Goal: Information Seeking & Learning: Compare options

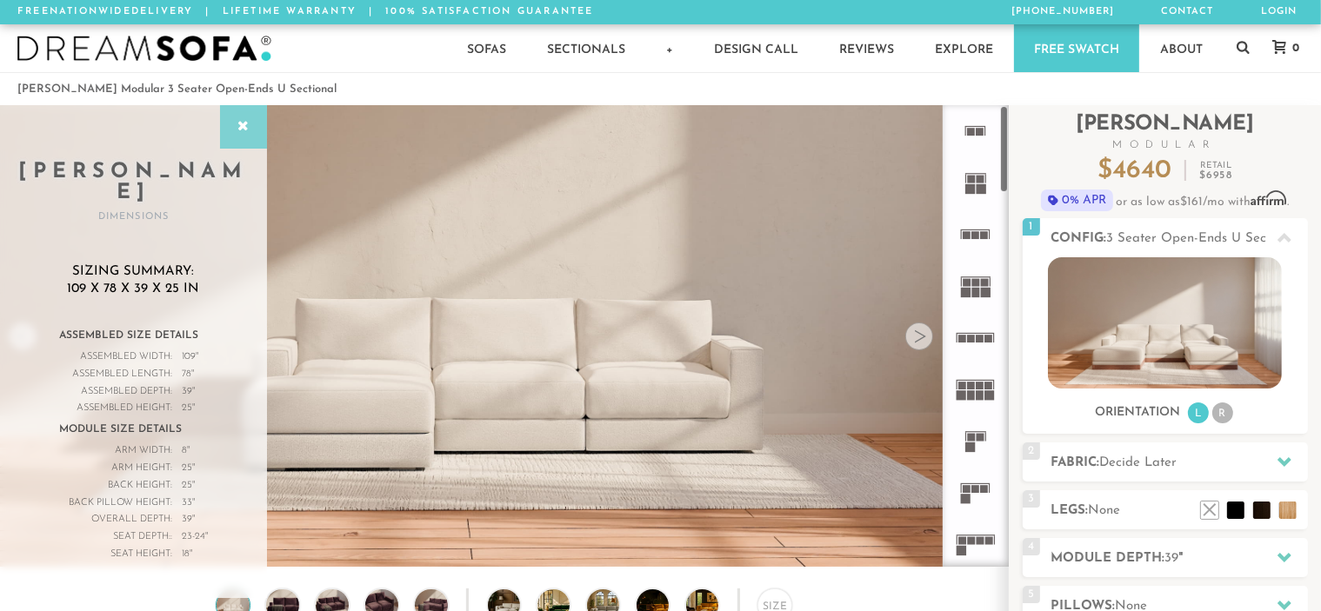
click at [240, 124] on icon at bounding box center [243, 127] width 19 height 14
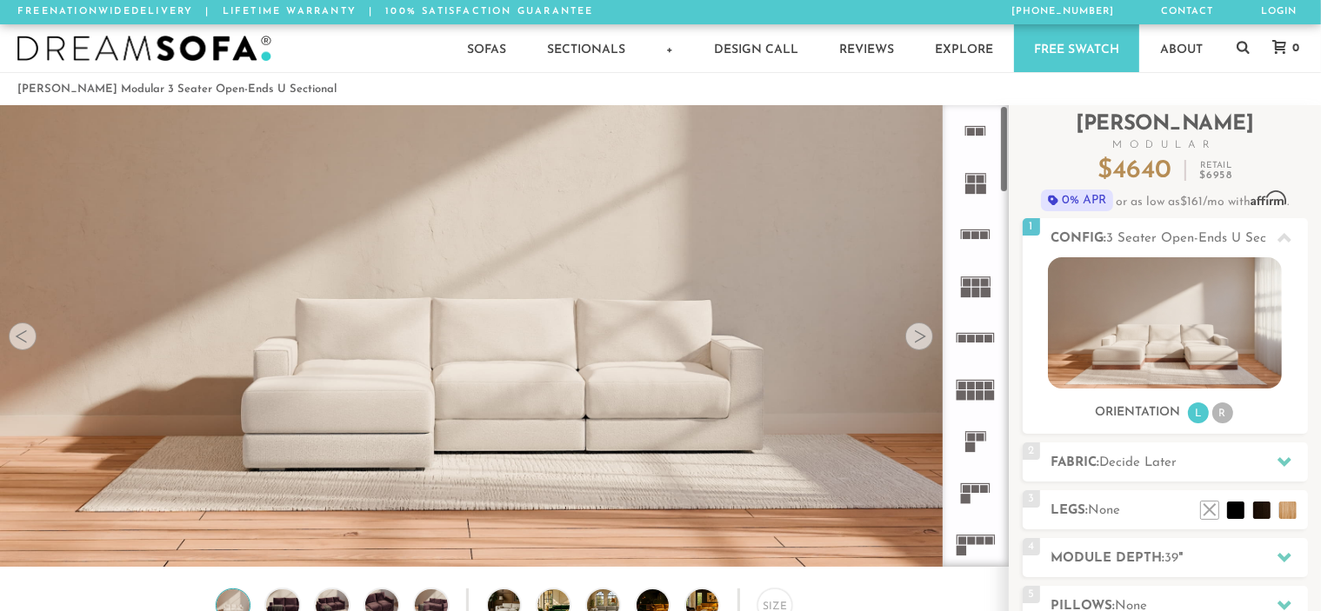
click at [1002, 138] on div at bounding box center [976, 336] width 66 height 462
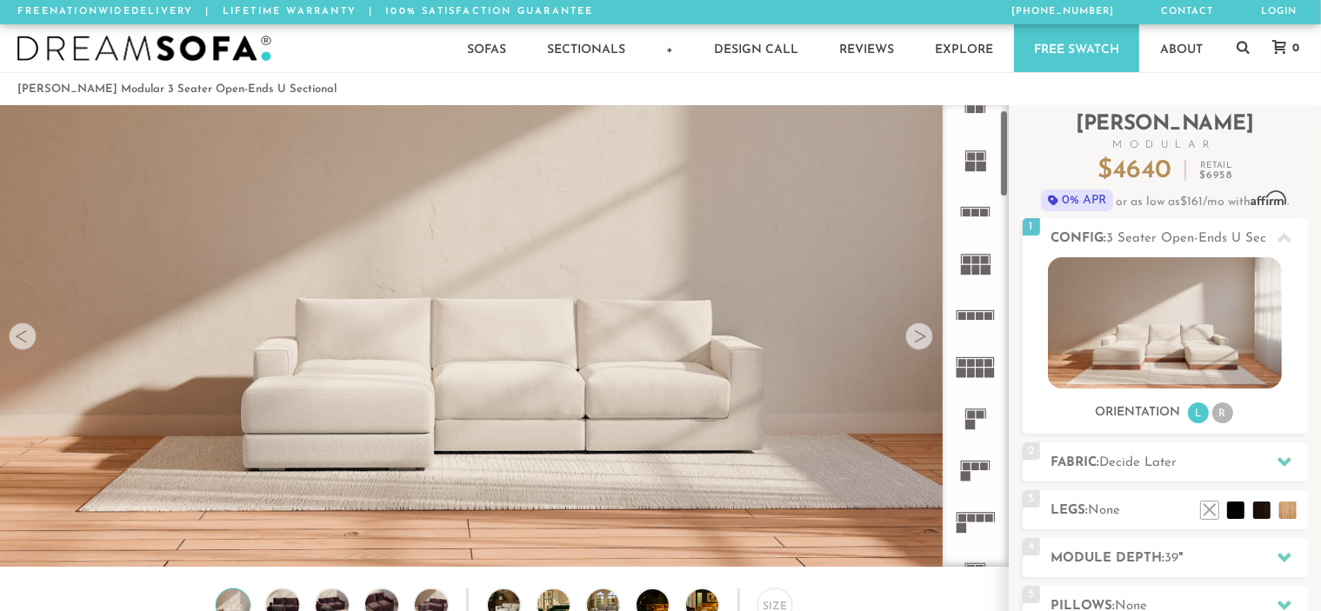
scroll to position [9, 0]
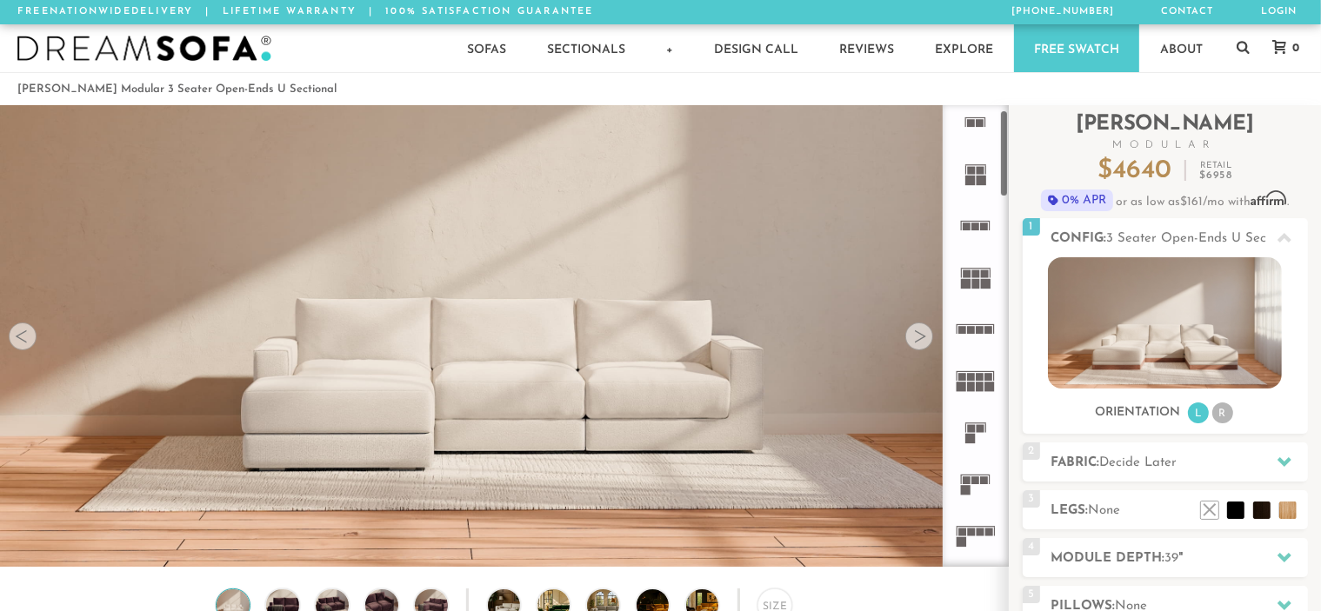
click at [1001, 128] on div at bounding box center [976, 336] width 66 height 462
click at [970, 163] on icon at bounding box center [975, 173] width 51 height 51
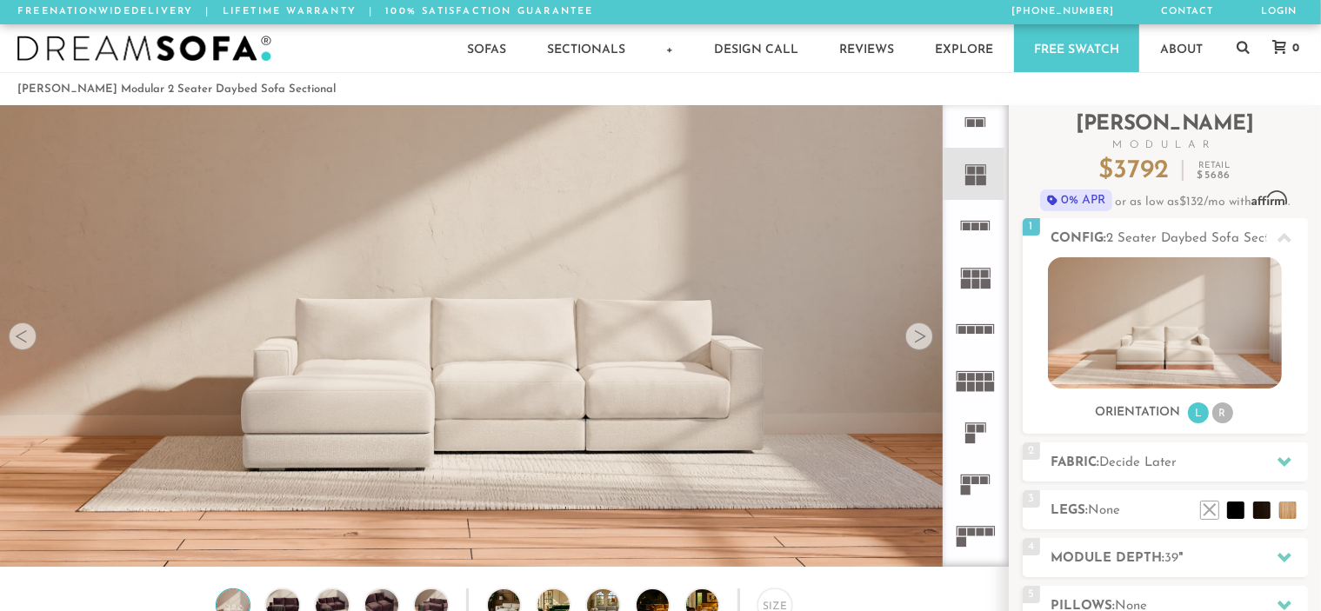
click at [986, 135] on icon at bounding box center [975, 122] width 51 height 51
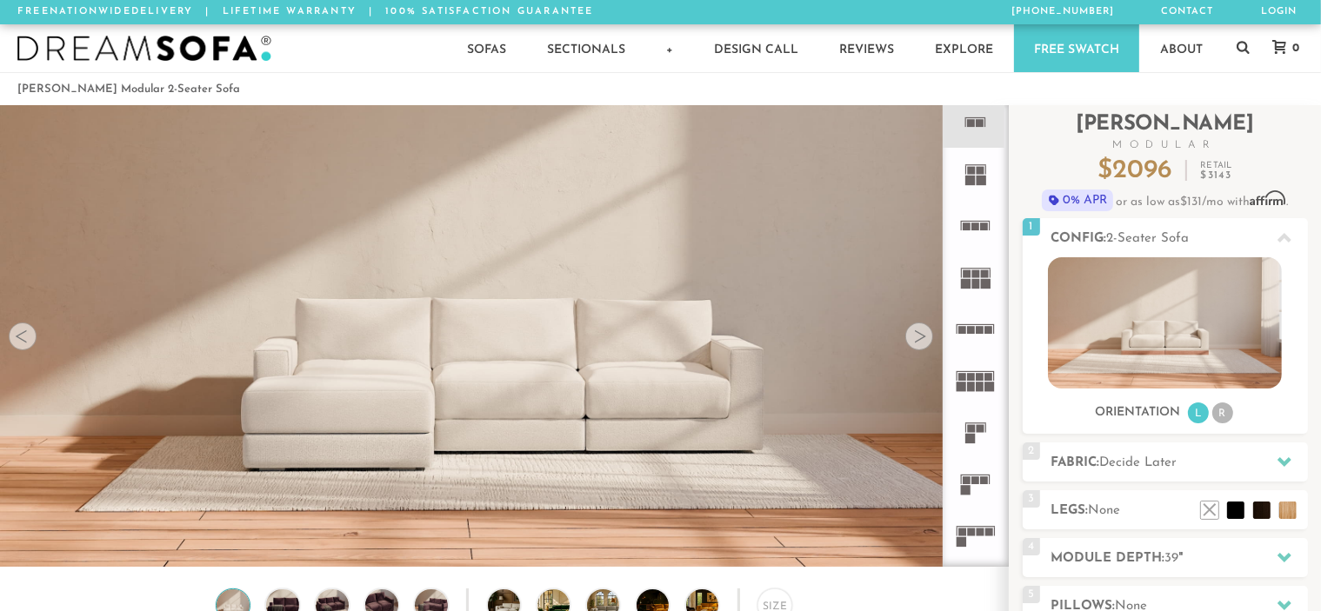
click at [982, 481] on rect at bounding box center [985, 481] width 8 height 8
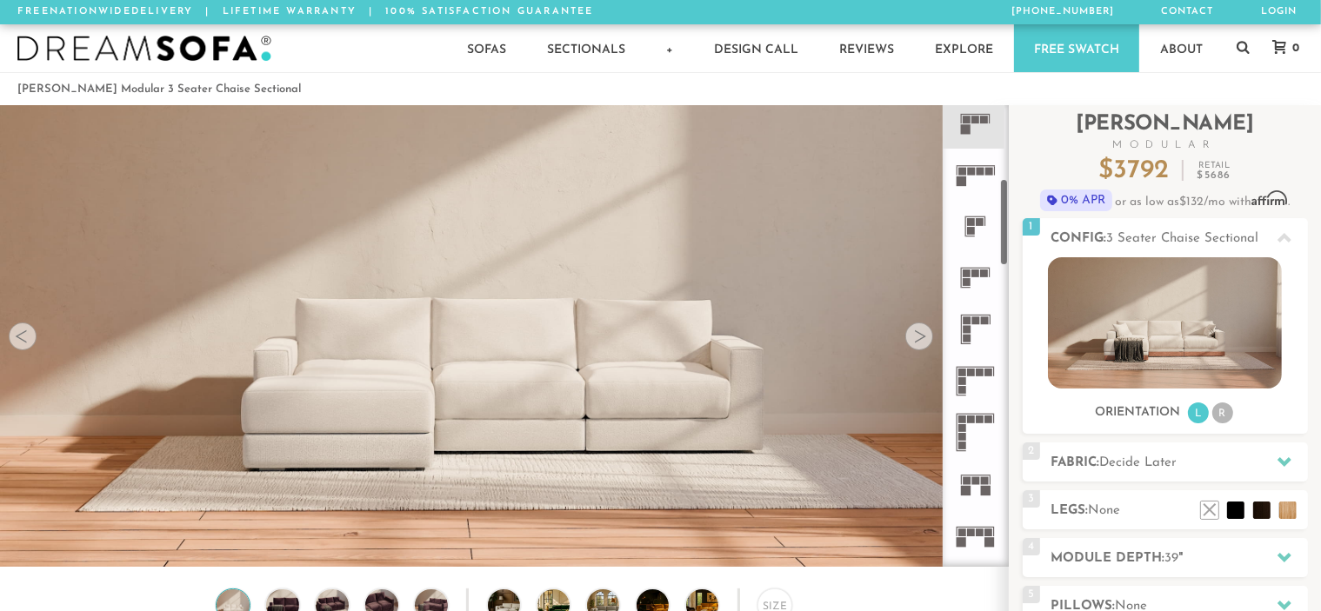
scroll to position [395, 0]
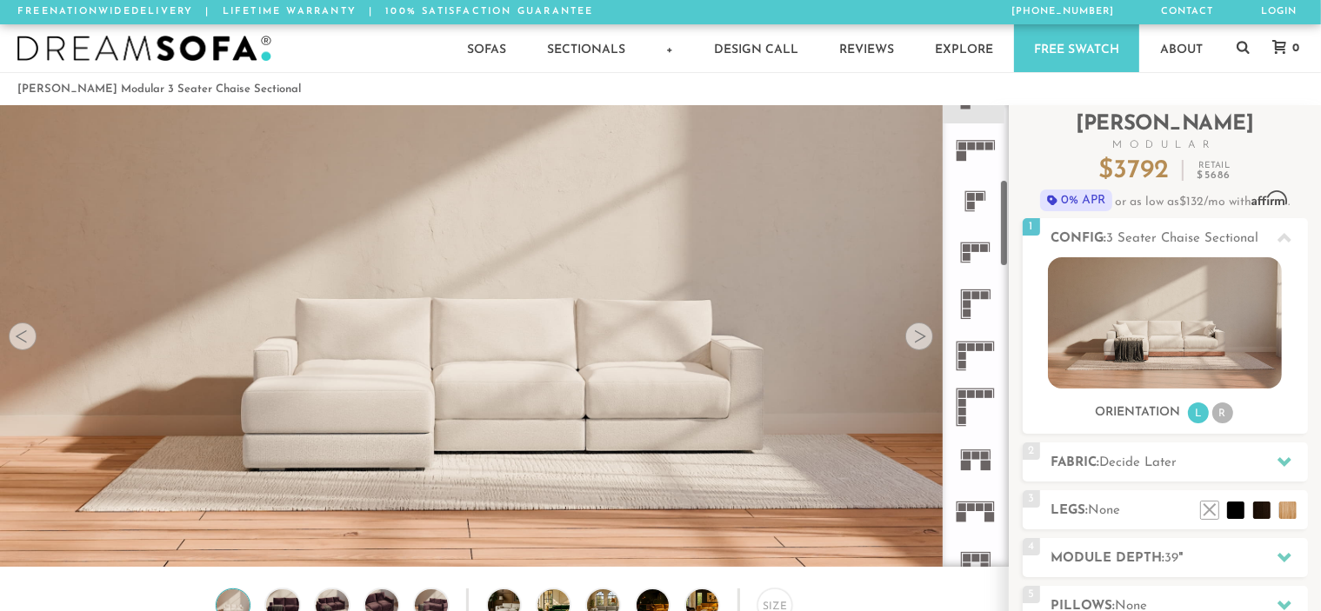
click at [978, 307] on icon at bounding box center [975, 303] width 51 height 51
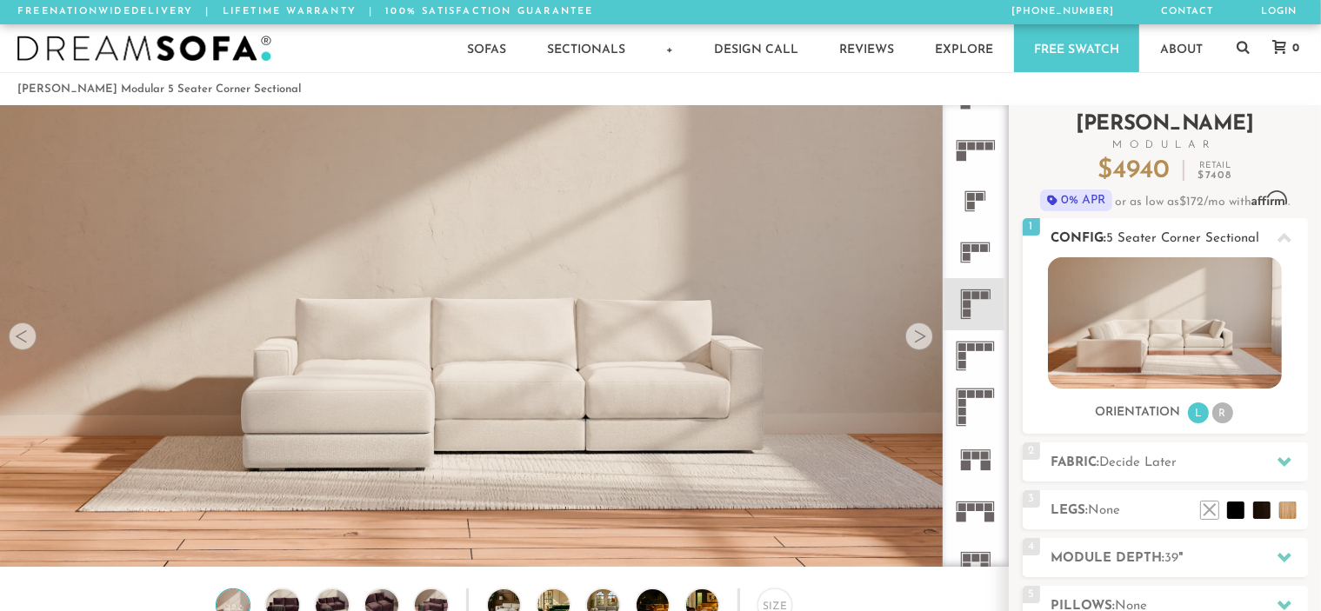
click at [1221, 418] on li "R" at bounding box center [1222, 413] width 21 height 21
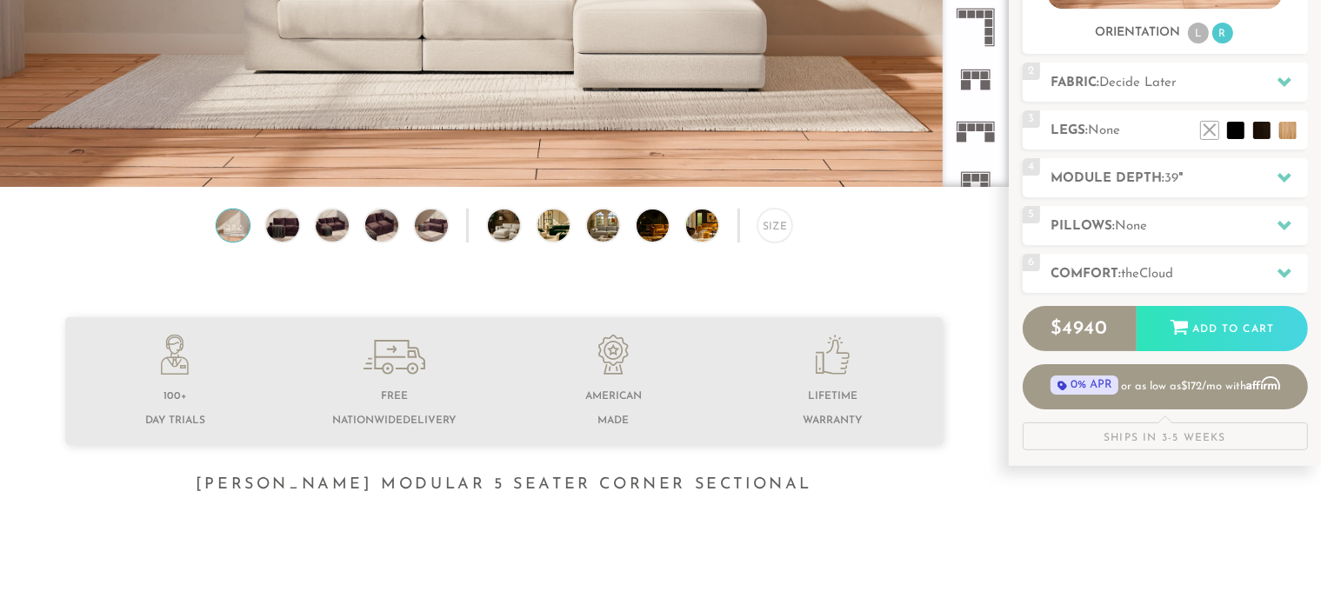
scroll to position [388, 0]
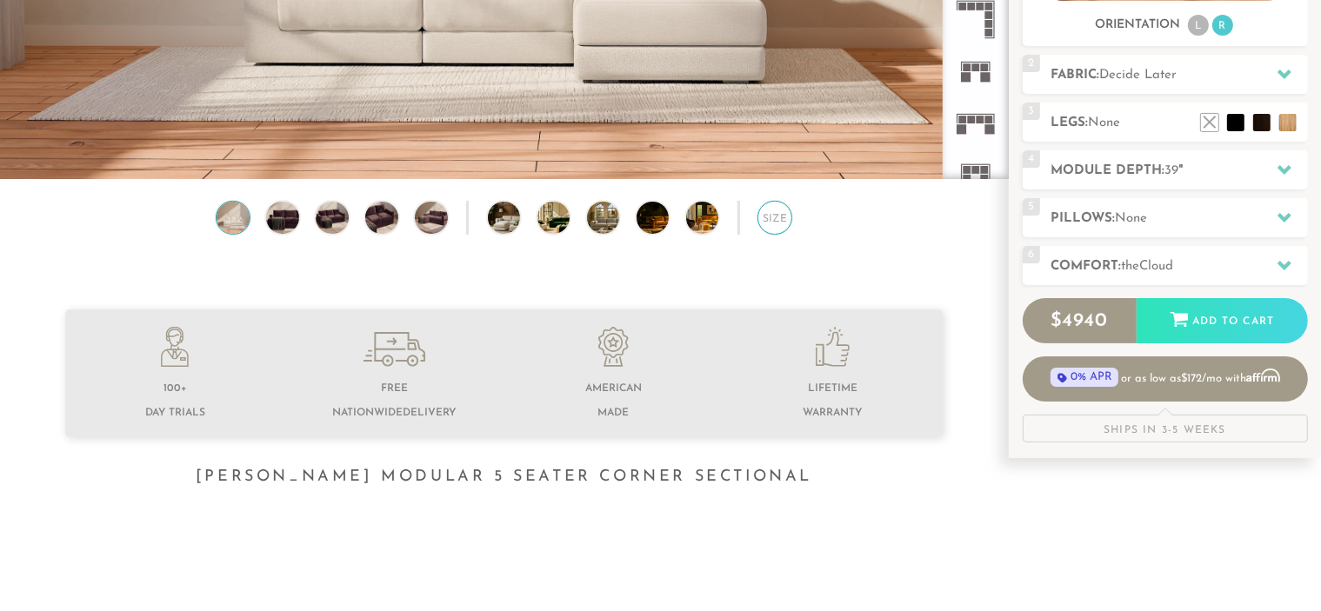
click at [769, 231] on div "Size" at bounding box center [775, 218] width 35 height 35
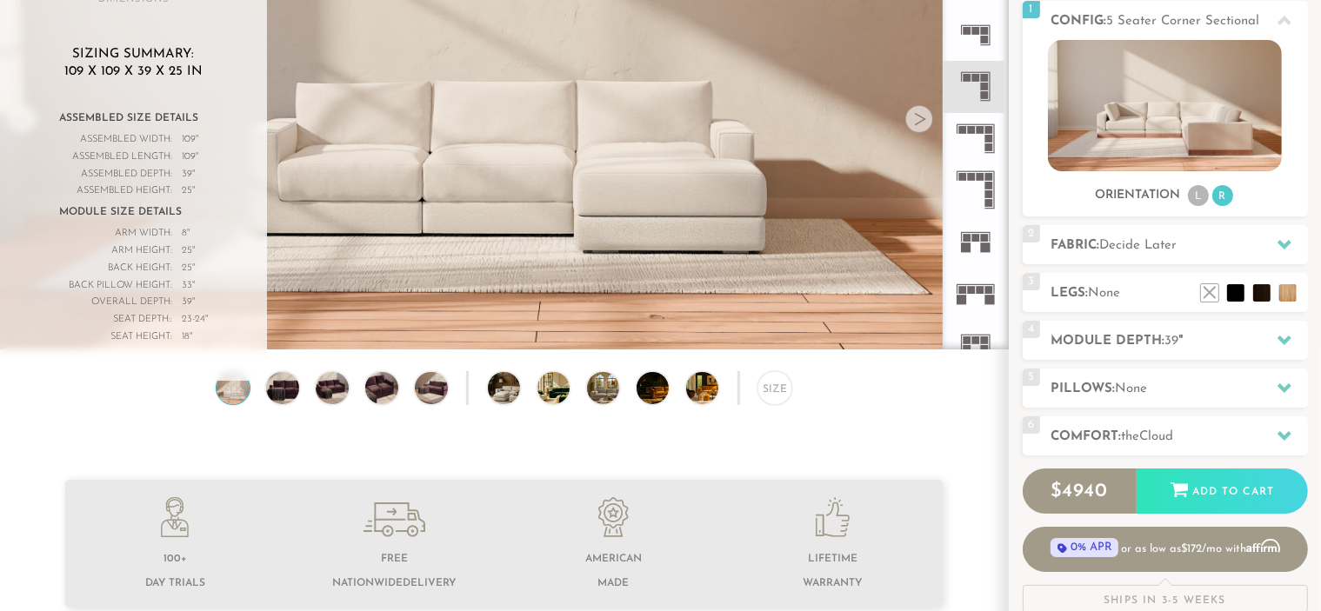
scroll to position [0, 0]
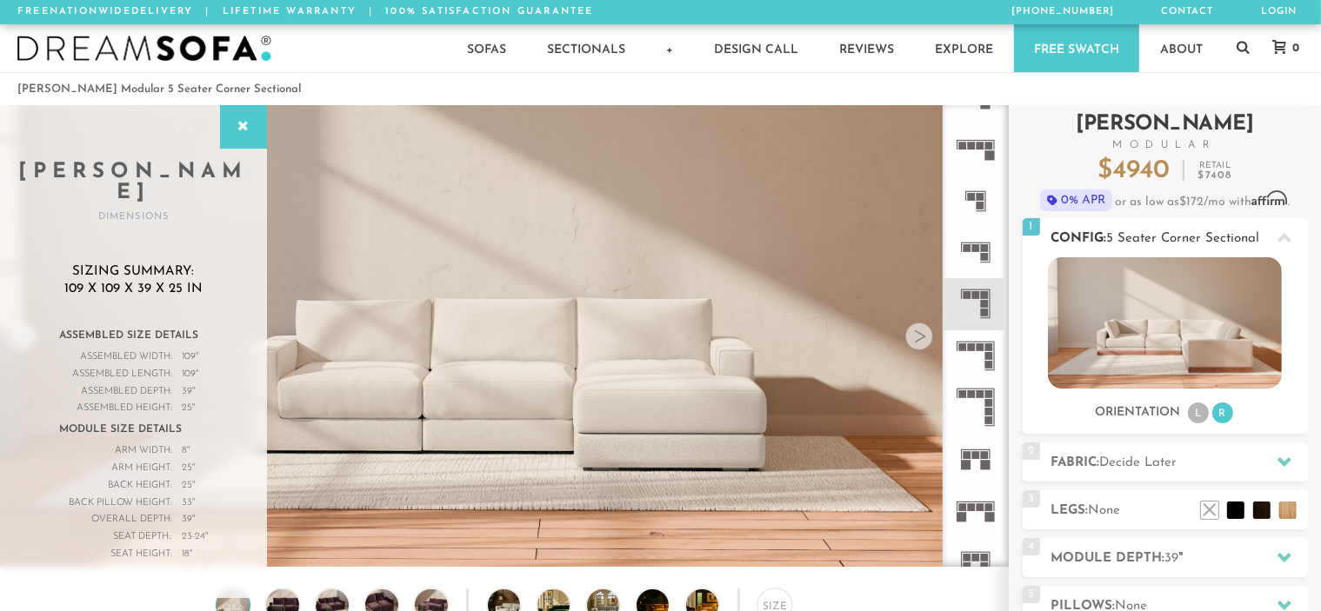
click at [1190, 344] on img at bounding box center [1165, 322] width 234 height 131
click at [981, 360] on icon at bounding box center [975, 355] width 51 height 51
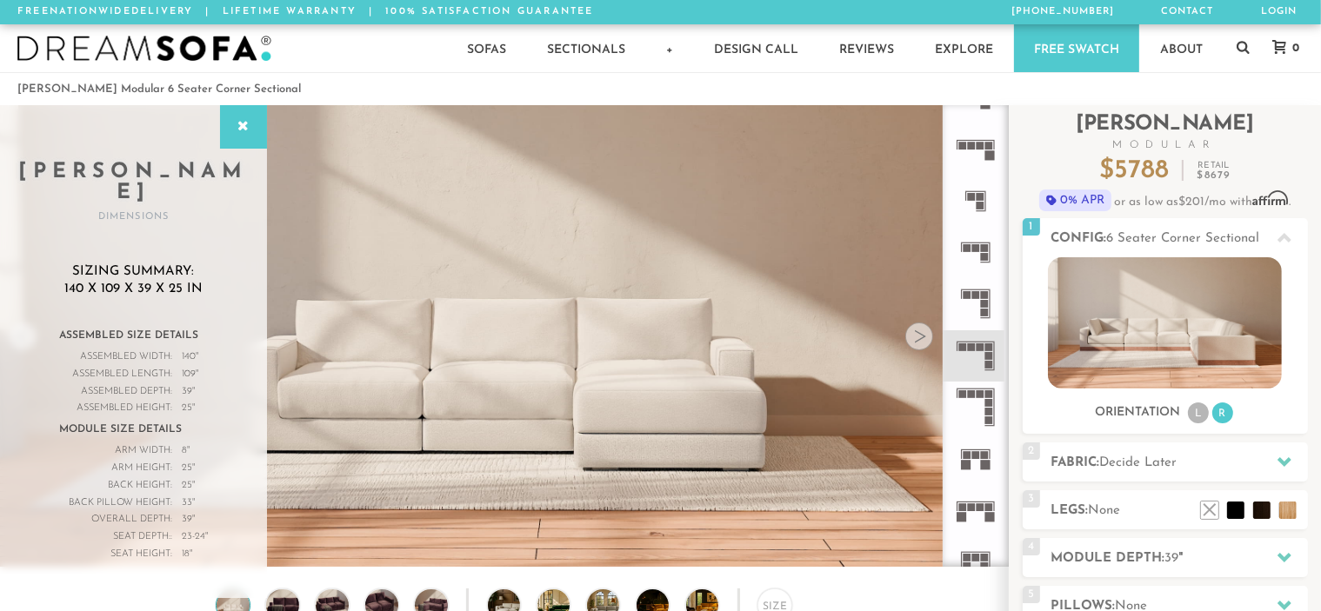
click at [980, 302] on icon at bounding box center [975, 303] width 51 height 51
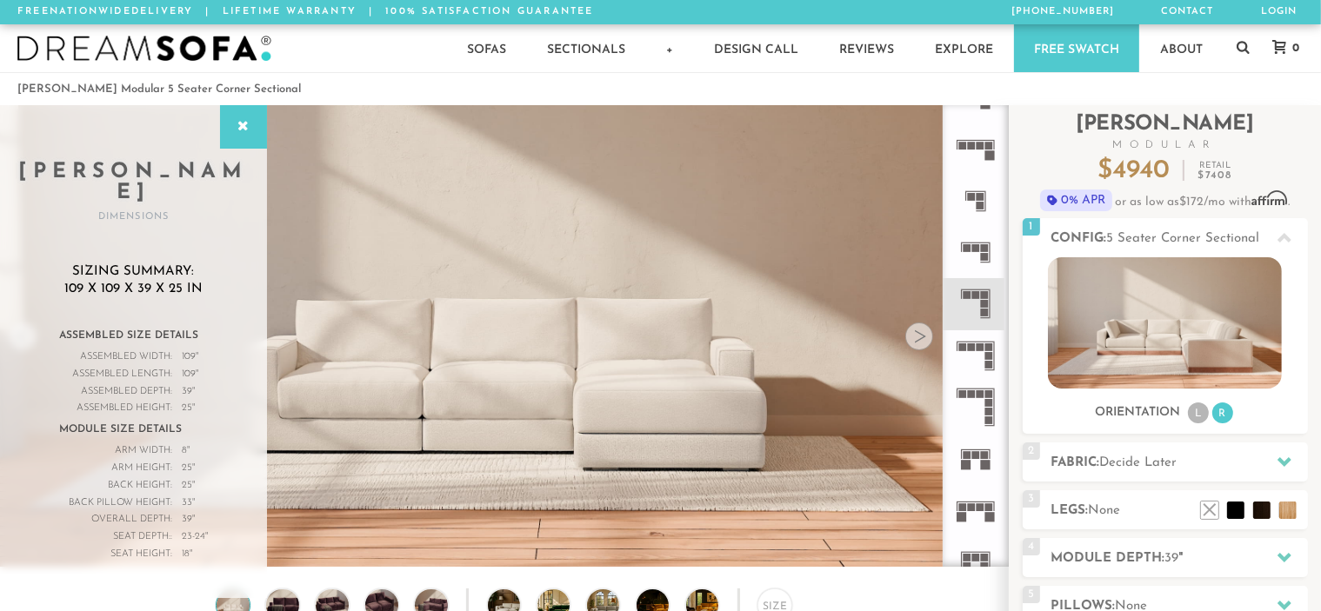
click at [980, 350] on rect at bounding box center [981, 348] width 8 height 8
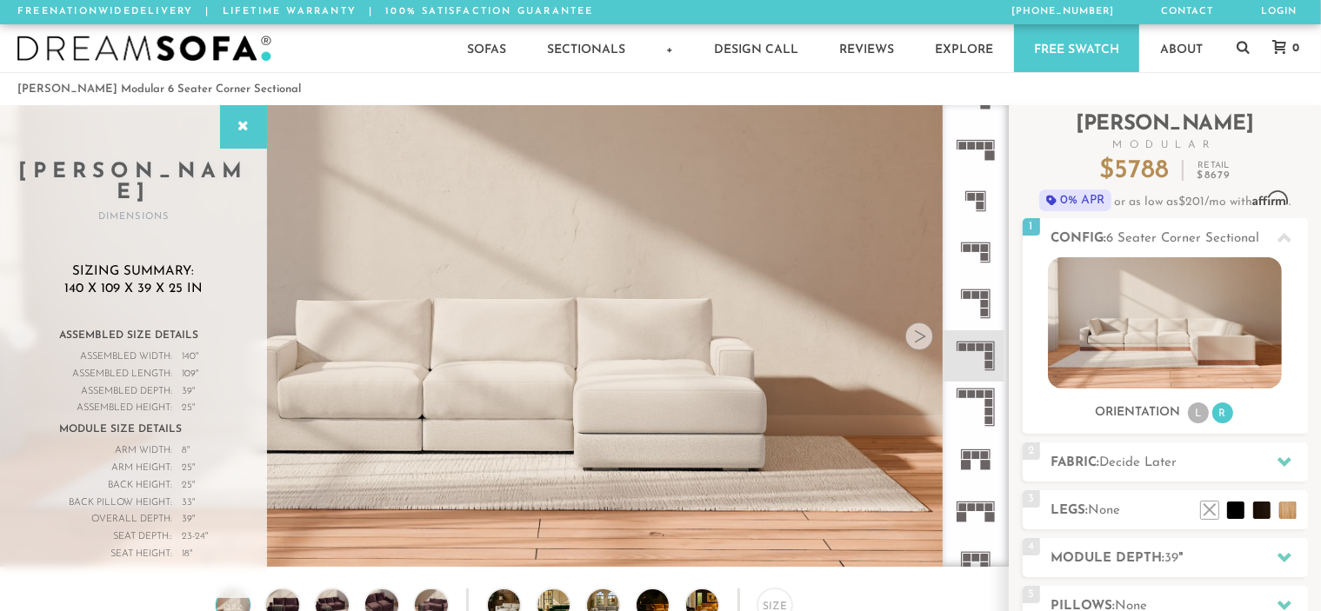
click at [985, 309] on icon at bounding box center [975, 303] width 51 height 51
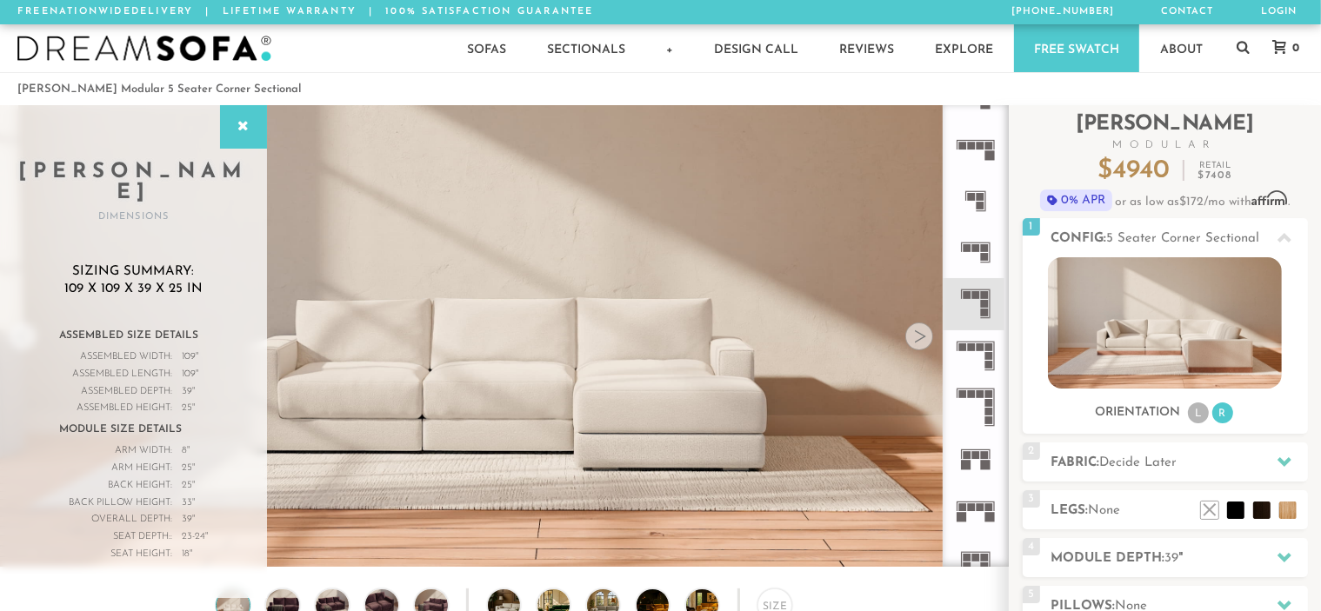
click at [988, 349] on rect at bounding box center [989, 348] width 8 height 8
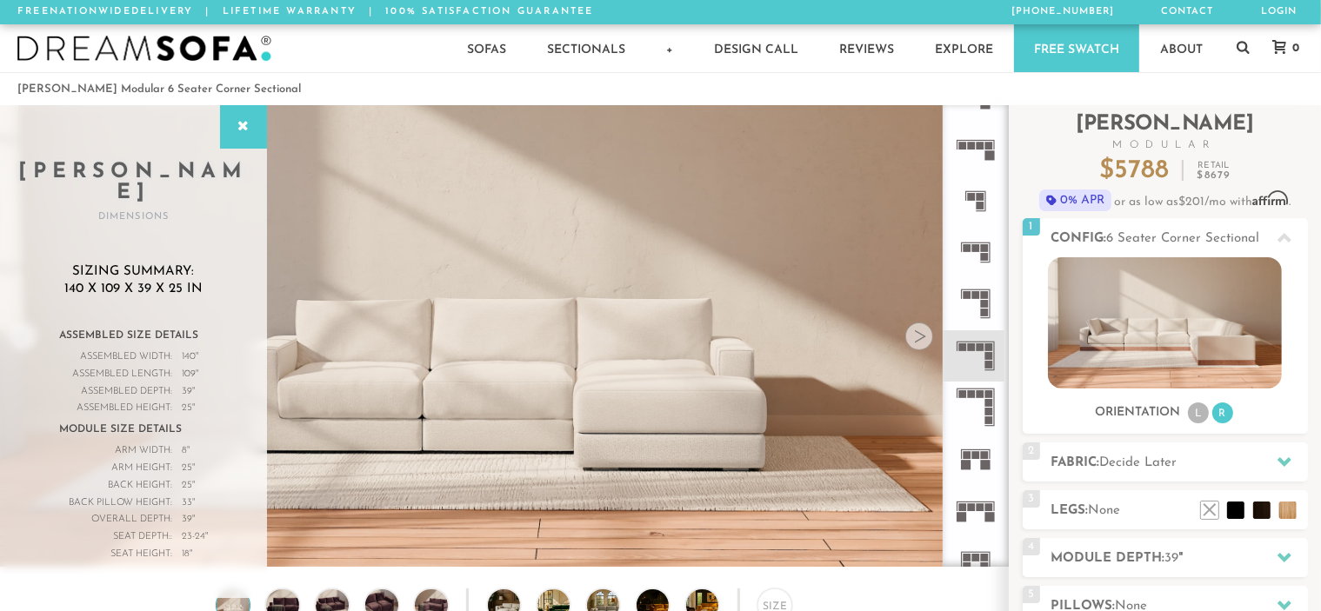
click at [984, 284] on icon at bounding box center [975, 303] width 51 height 51
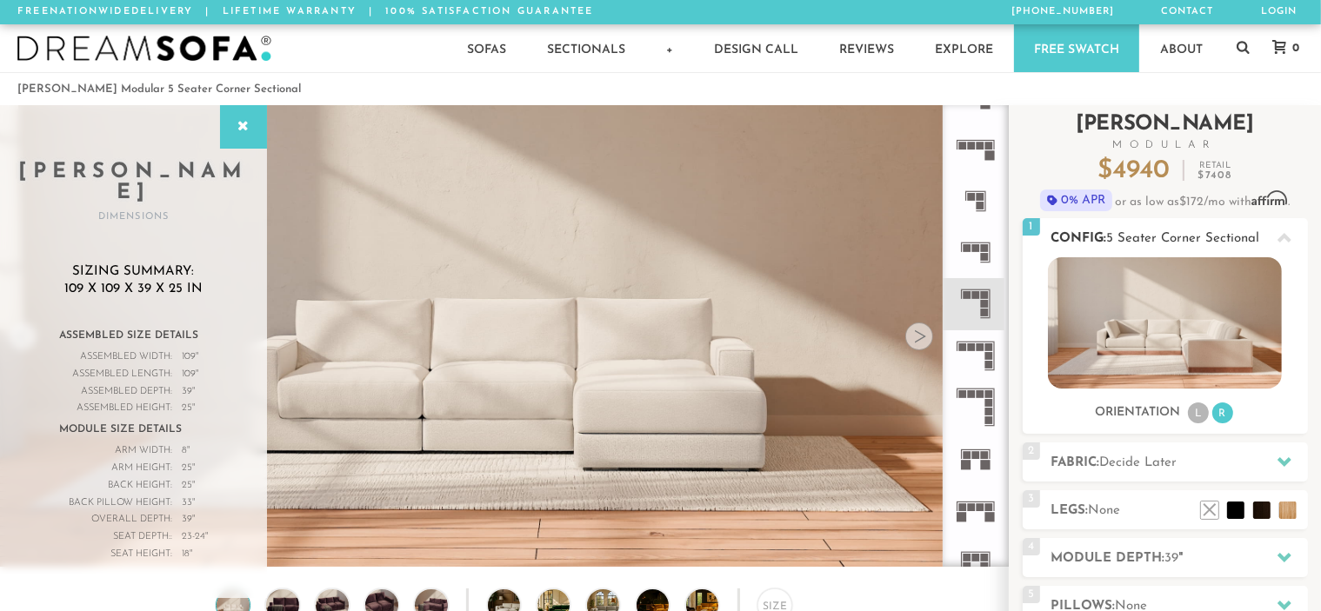
click at [1183, 350] on img at bounding box center [1165, 322] width 234 height 131
click at [1152, 351] on img at bounding box center [1165, 322] width 234 height 131
click at [1152, 350] on img at bounding box center [1165, 322] width 234 height 131
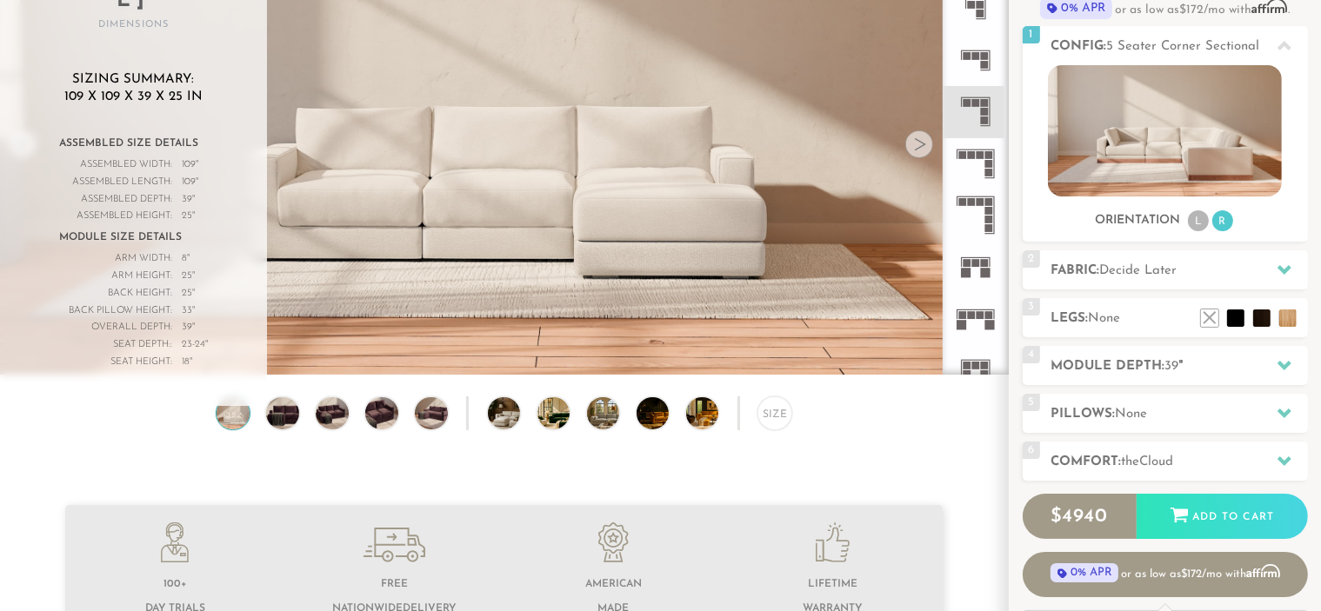
scroll to position [194, 0]
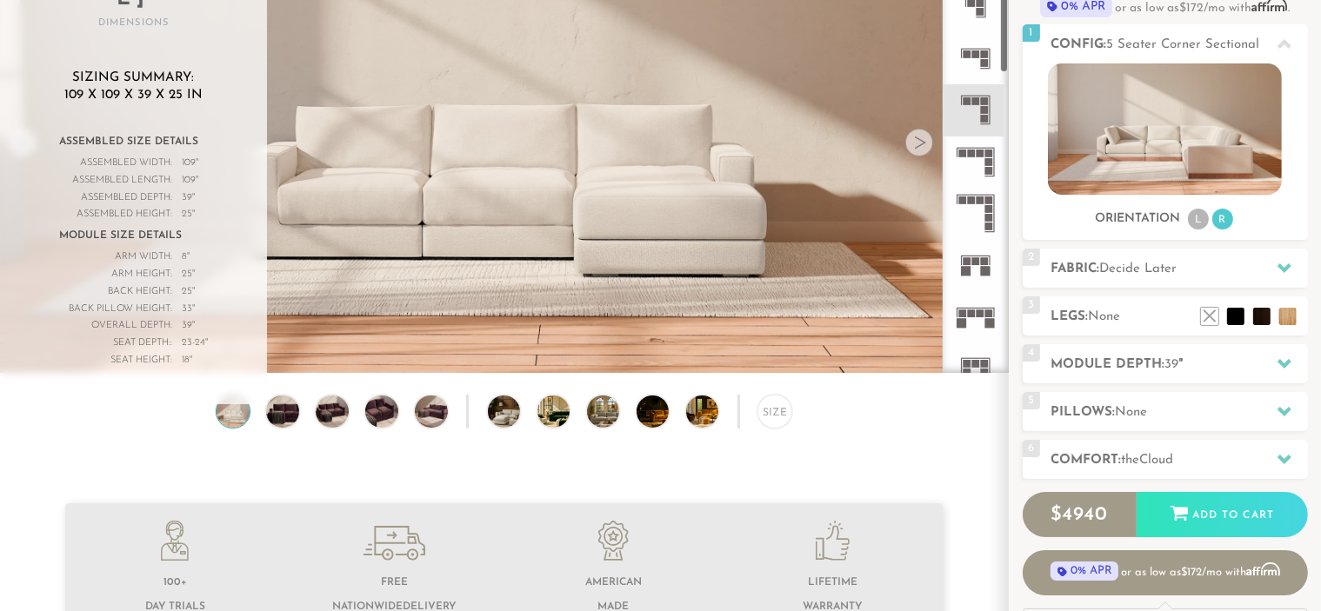
click at [971, 262] on rect at bounding box center [967, 262] width 8 height 8
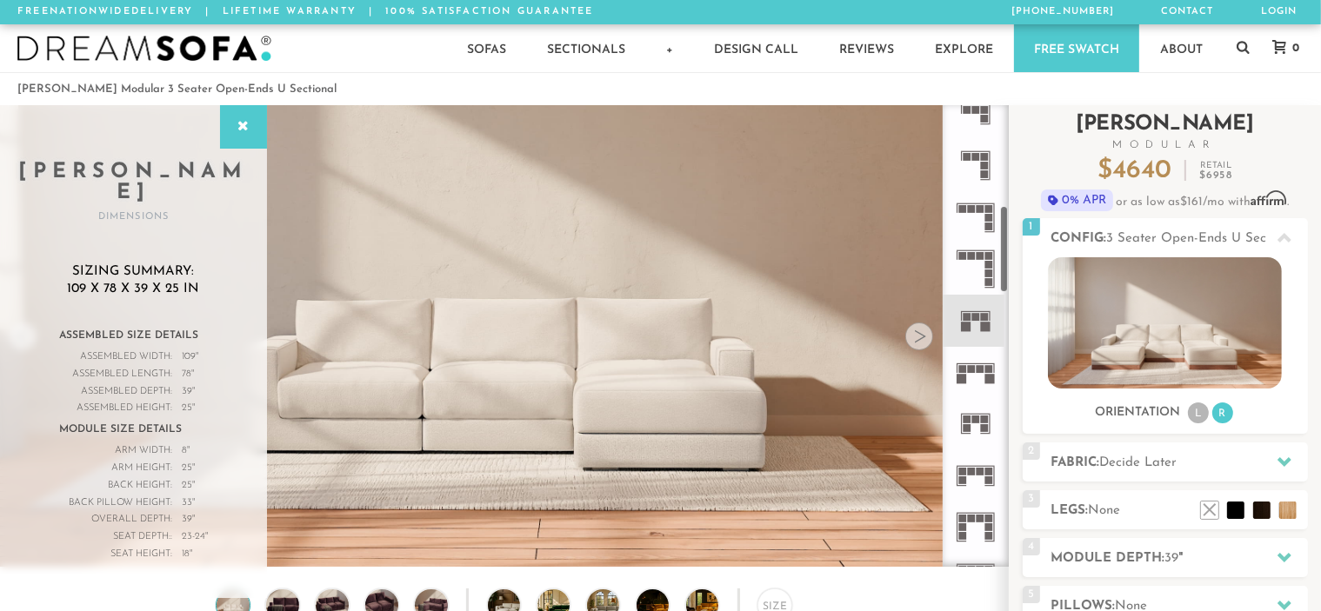
drag, startPoint x: 1005, startPoint y: 178, endPoint x: 1012, endPoint y: 244, distance: 65.6
click at [1012, 244] on div "Introducing [PERSON_NAME] Modular $ 4640 Retail $ 6958 $ 4640 Retail $ 6958 0% …" at bounding box center [1165, 475] width 312 height 741
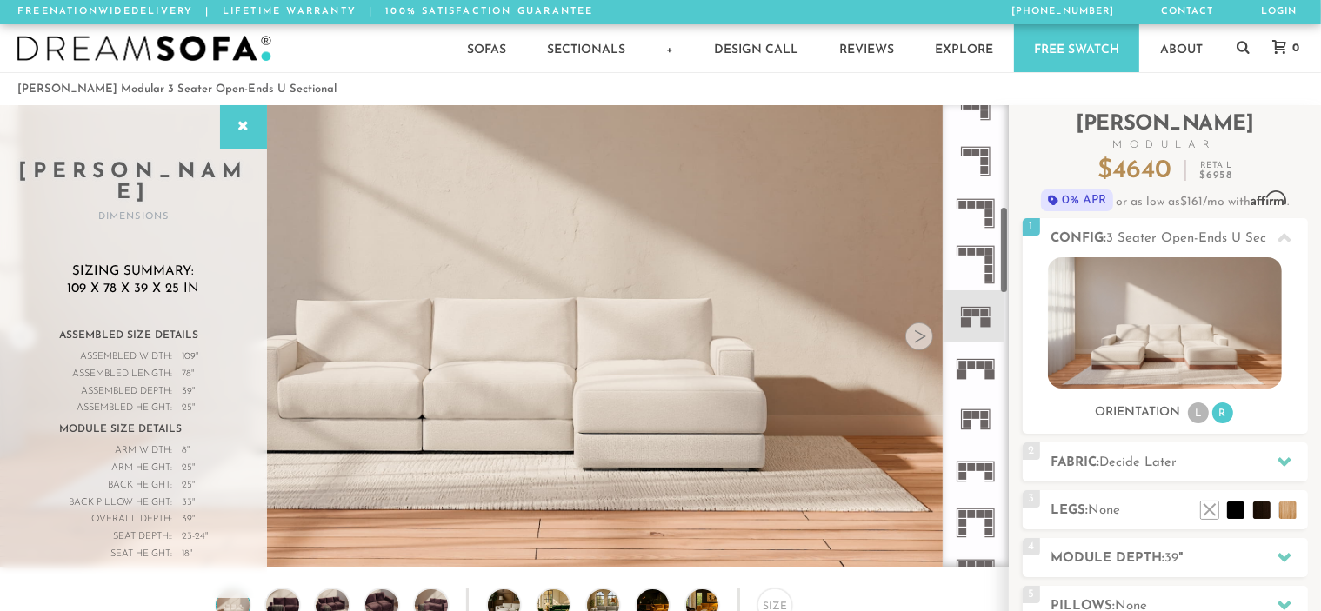
click at [978, 375] on icon at bounding box center [975, 368] width 51 height 51
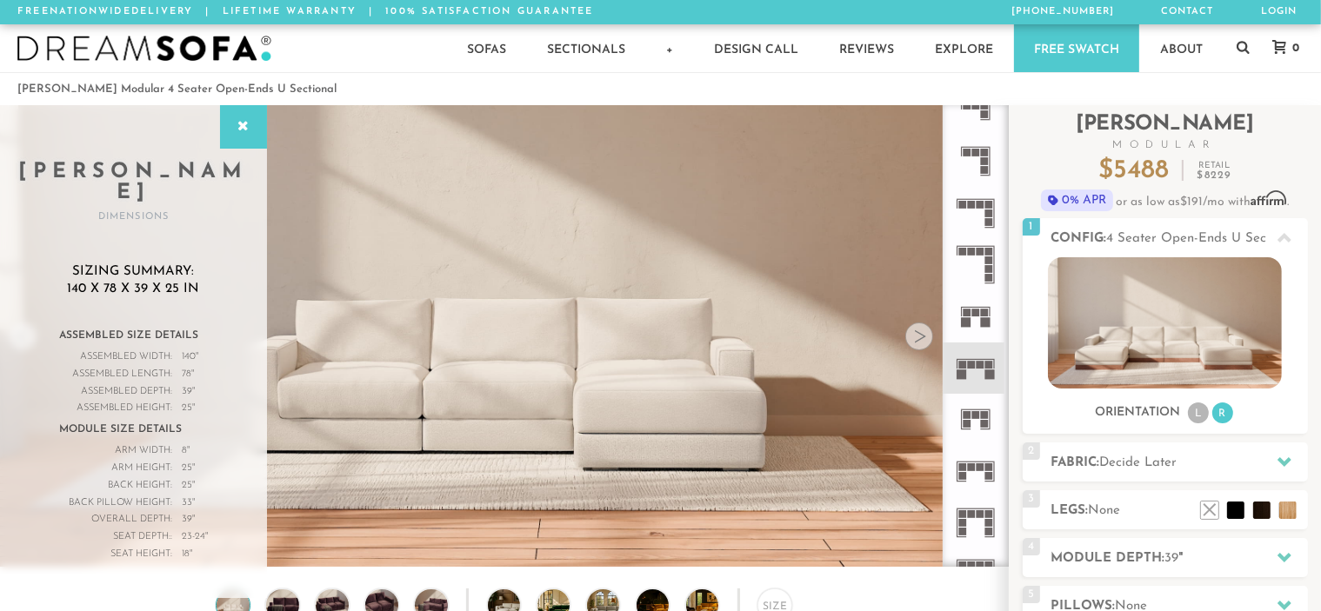
click at [974, 317] on rect at bounding box center [976, 314] width 8 height 8
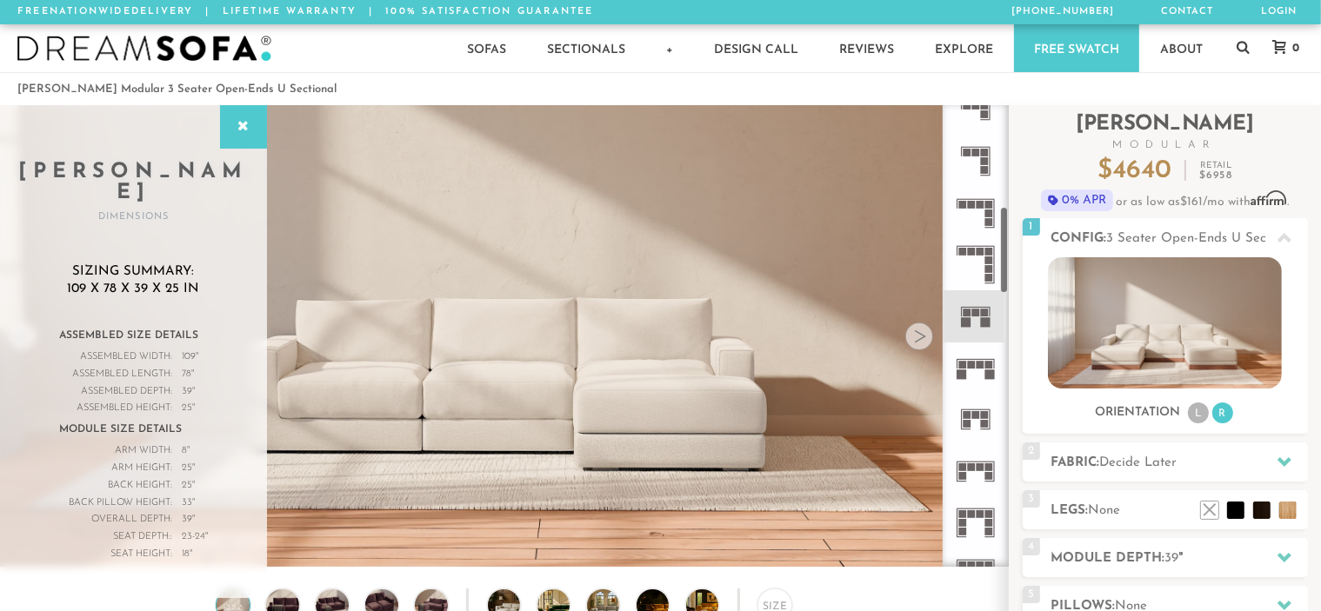
click at [976, 421] on icon at bounding box center [975, 419] width 51 height 51
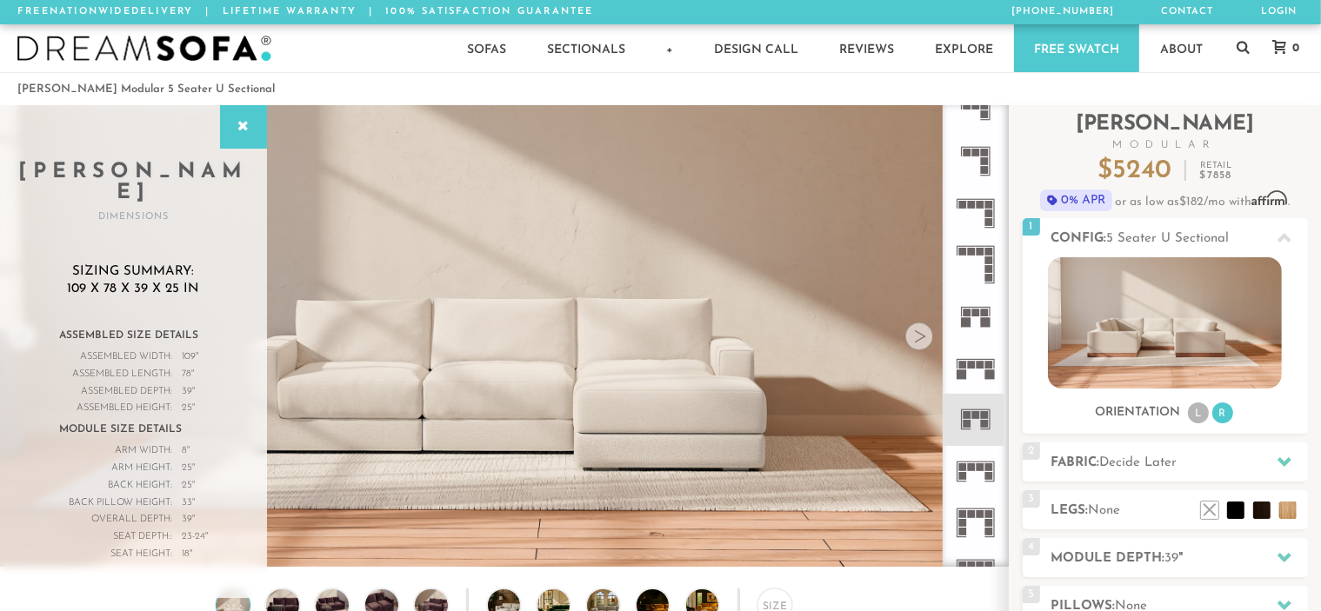
click at [986, 460] on icon at bounding box center [975, 471] width 51 height 51
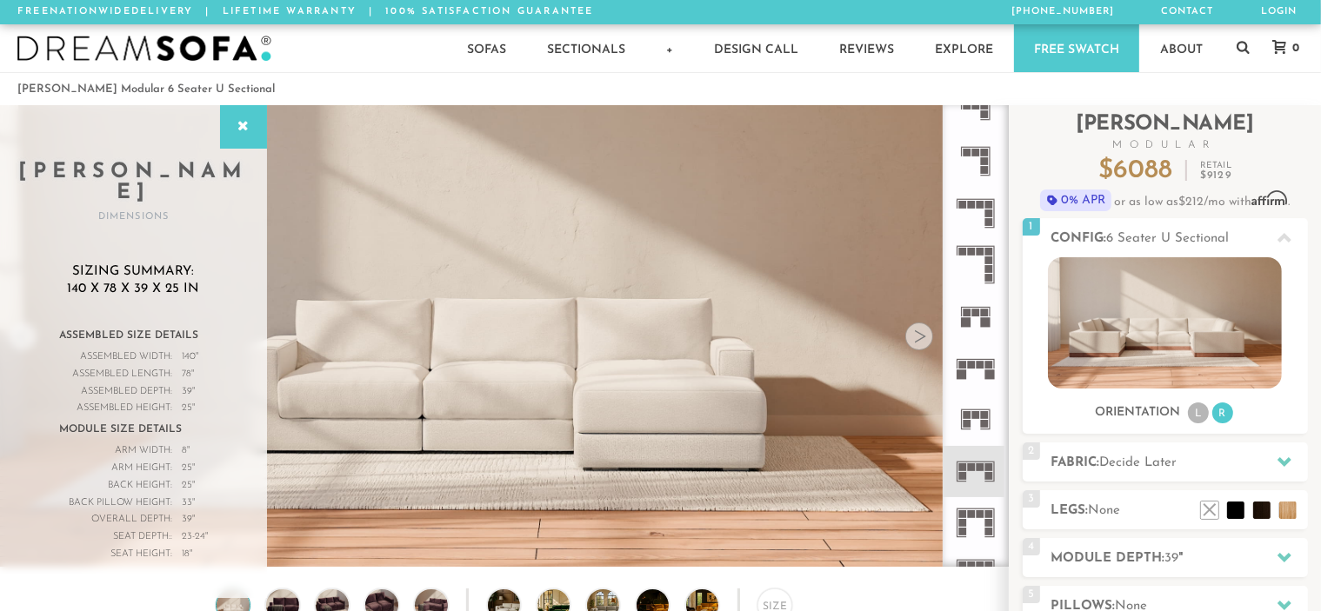
click at [975, 520] on icon at bounding box center [975, 522] width 51 height 51
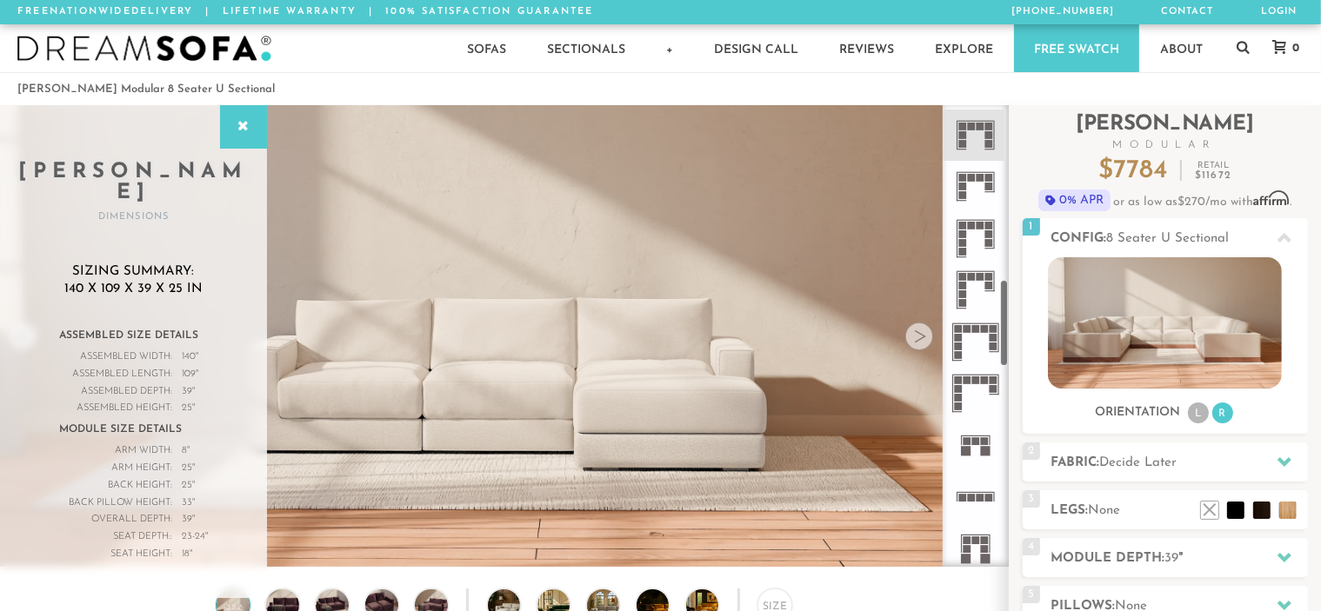
scroll to position [925, 0]
click at [985, 437] on icon at bounding box center [975, 444] width 51 height 51
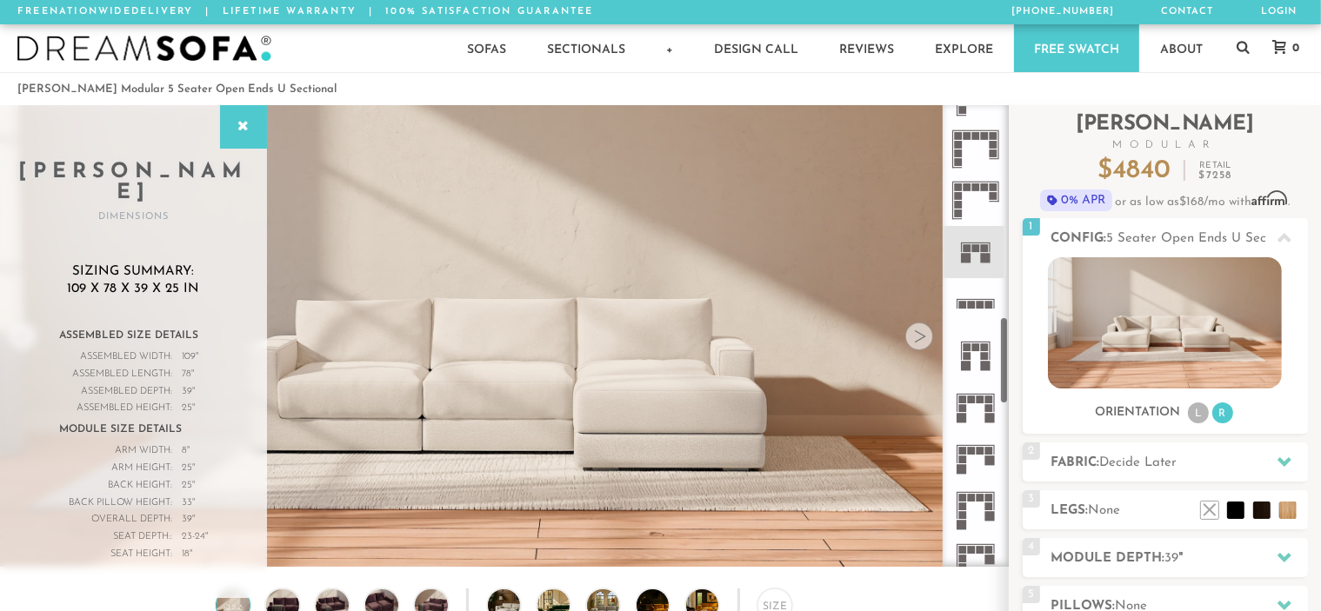
scroll to position [1120, 0]
click at [975, 352] on icon at bounding box center [975, 353] width 51 height 51
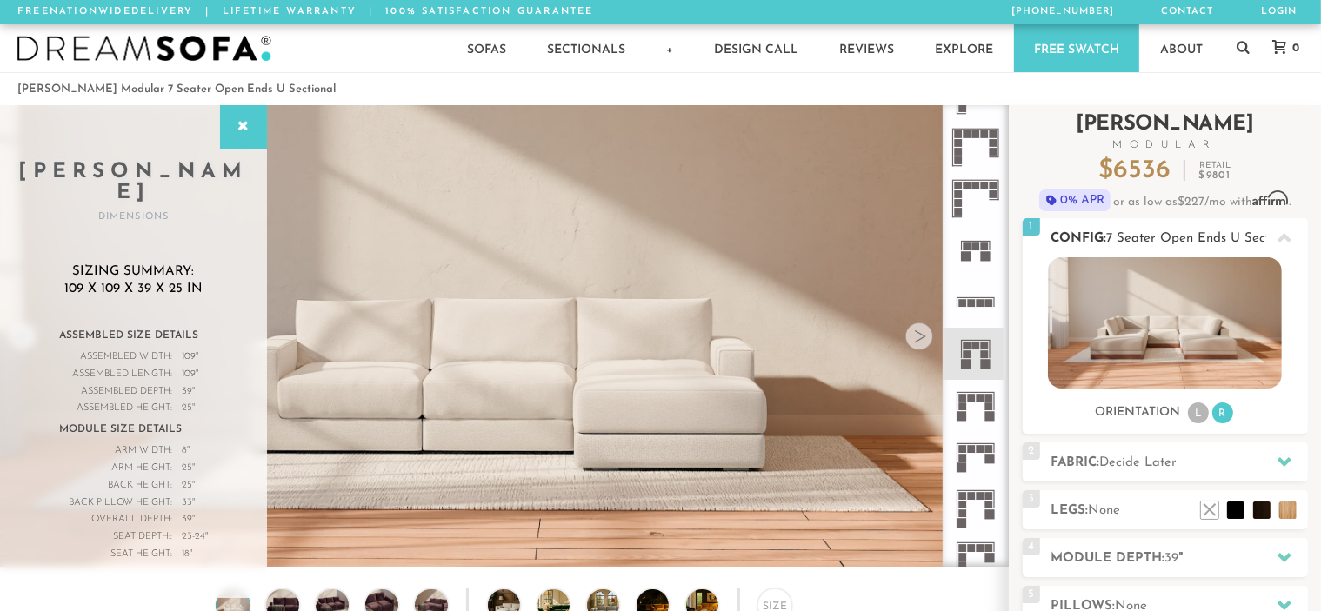
click at [1230, 331] on img at bounding box center [1165, 322] width 234 height 131
click at [1284, 236] on icon at bounding box center [1285, 238] width 14 height 10
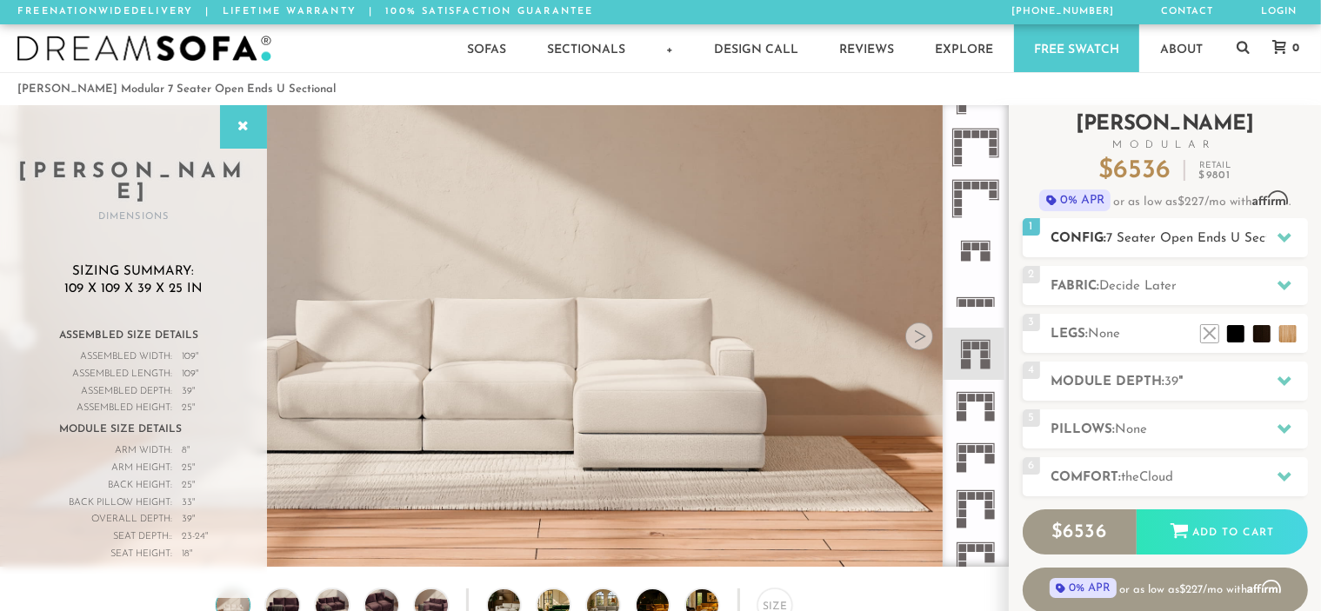
click at [1284, 236] on icon at bounding box center [1285, 238] width 14 height 10
